Goal: Check status

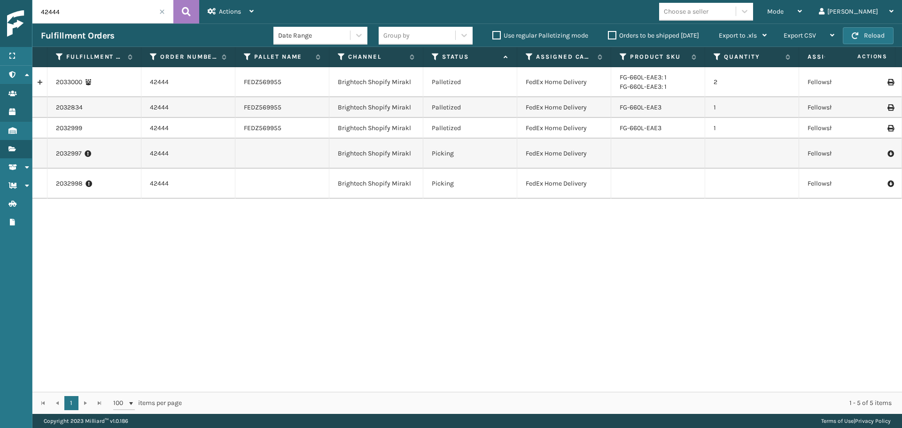
scroll to position [0, 164]
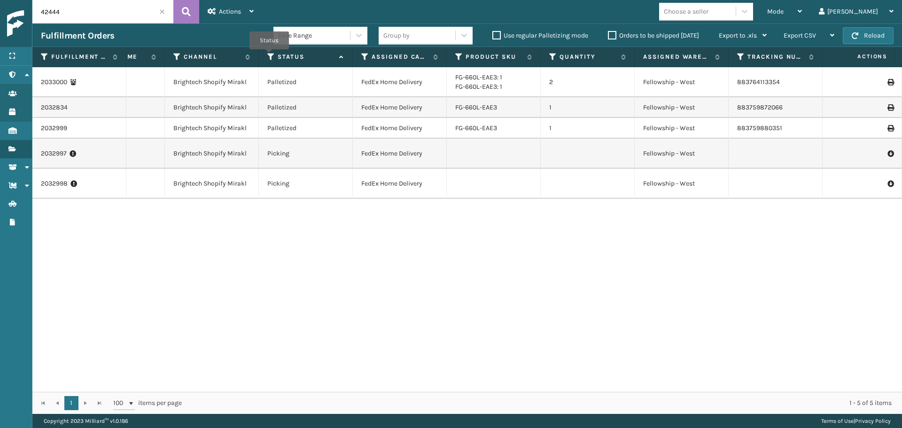
click at [269, 56] on icon at bounding box center [271, 57] width 8 height 8
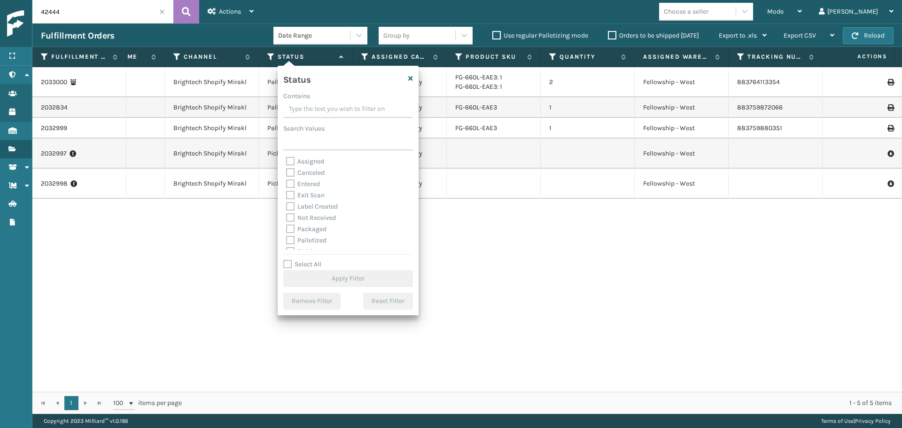
scroll to position [47, 0]
click at [310, 196] on label "Palletized" at bounding box center [306, 193] width 40 height 8
click at [286, 194] on input "Palletized" at bounding box center [286, 191] width 0 height 6
checkbox input "true"
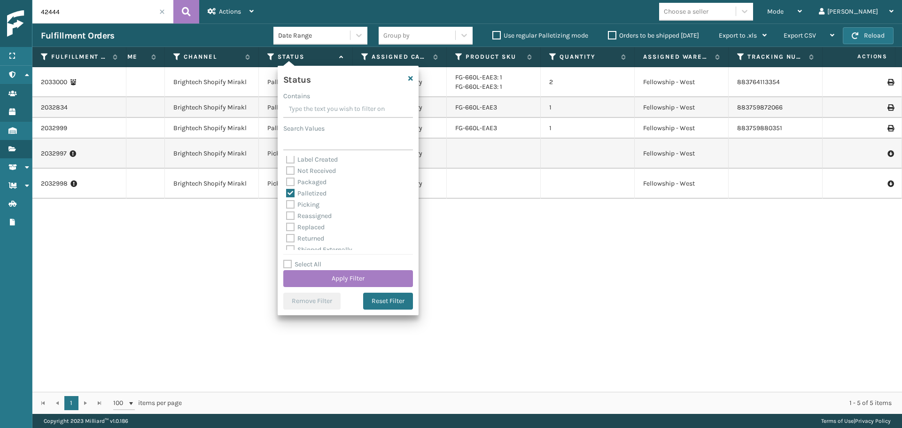
click at [312, 158] on label "Label Created" at bounding box center [312, 159] width 52 height 8
click at [286, 158] on input "Label Created" at bounding box center [286, 157] width 0 height 6
checkbox input "true"
click at [314, 228] on label "Packaged" at bounding box center [306, 229] width 40 height 8
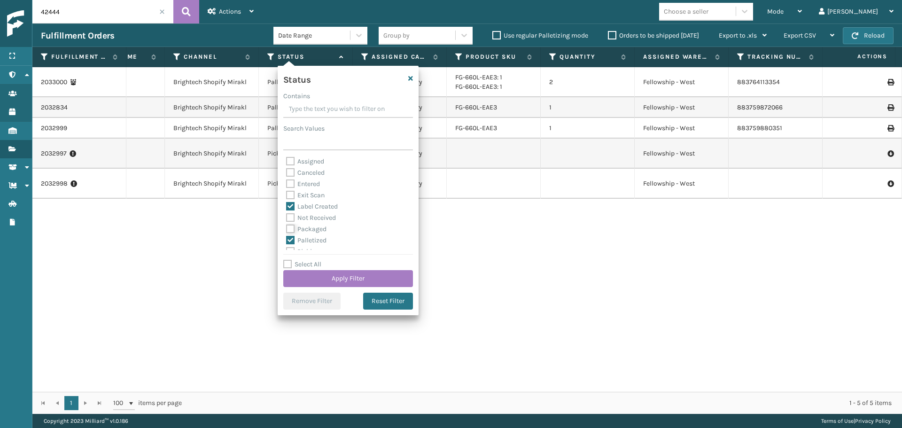
click at [286, 228] on input "Packaged" at bounding box center [286, 227] width 0 height 6
checkbox input "true"
click at [345, 280] on button "Apply Filter" at bounding box center [348, 278] width 130 height 17
